Goal: Information Seeking & Learning: Learn about a topic

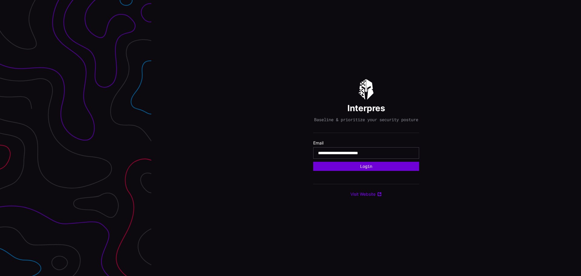
type input "**********"
click at [372, 168] on button "Login" at bounding box center [366, 166] width 106 height 9
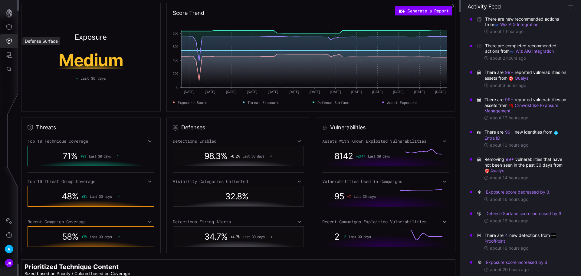
click at [9, 38] on icon "Defense Surface" at bounding box center [9, 41] width 5 height 6
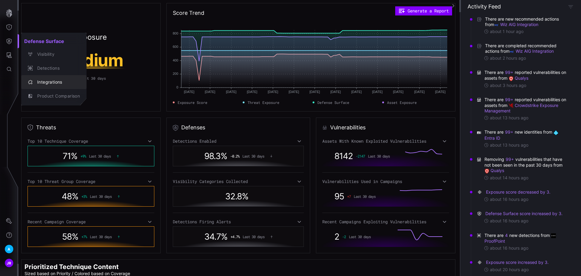
click at [51, 81] on div "Integrations" at bounding box center [57, 82] width 46 height 8
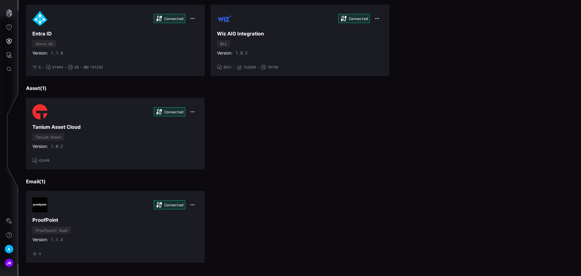
scroll to position [252, 0]
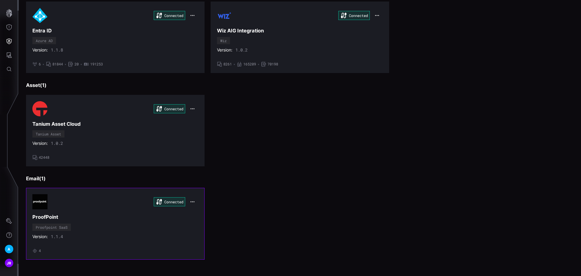
click at [39, 251] on span "4" at bounding box center [40, 250] width 2 height 5
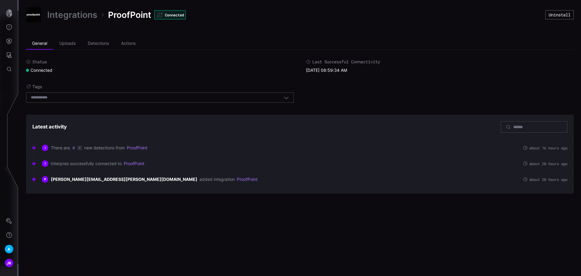
click at [141, 147] on link "ProofPoint" at bounding box center [137, 147] width 21 height 5
drag, startPoint x: 102, startPoint y: 44, endPoint x: 106, endPoint y: 45, distance: 4.3
click at [102, 44] on li "Detections" at bounding box center [98, 44] width 33 height 12
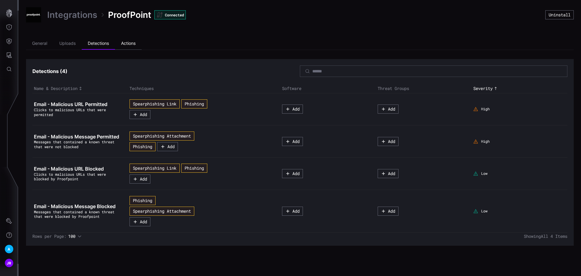
click at [132, 41] on li "Actions" at bounding box center [128, 44] width 27 height 12
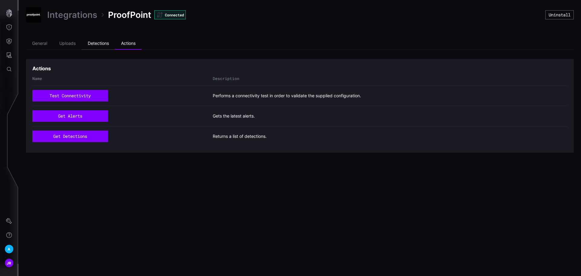
click at [94, 45] on li "Detections" at bounding box center [98, 44] width 33 height 12
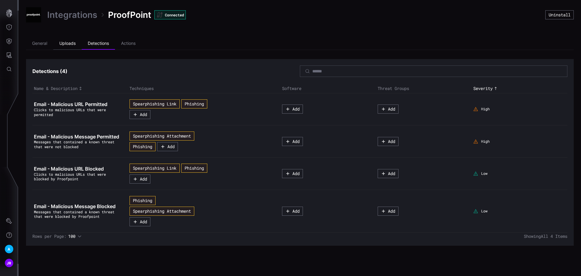
click at [73, 45] on li "Uploads" at bounding box center [67, 44] width 28 height 12
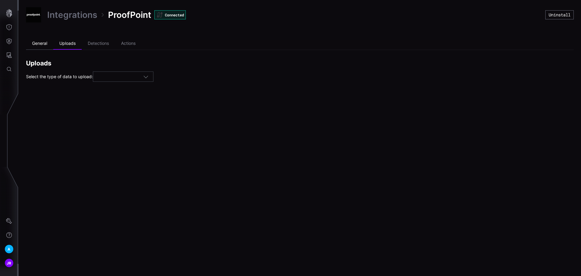
click at [33, 44] on li "General" at bounding box center [39, 44] width 27 height 12
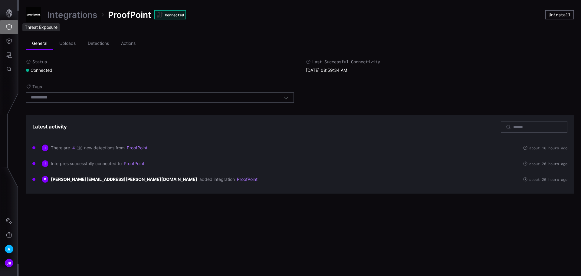
click at [8, 25] on icon "Threat Exposure" at bounding box center [8, 27] width 5 height 6
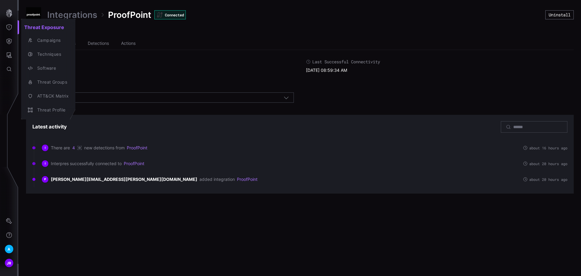
click at [10, 14] on div at bounding box center [290, 138] width 581 height 276
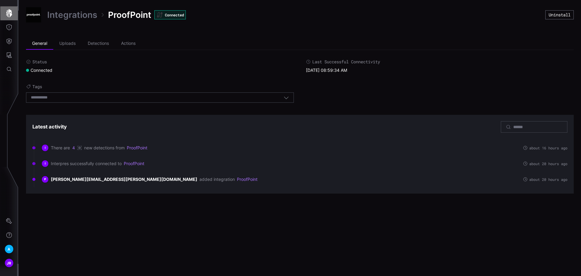
click at [10, 14] on icon "button" at bounding box center [9, 13] width 6 height 8
